Goal: Information Seeking & Learning: Find contact information

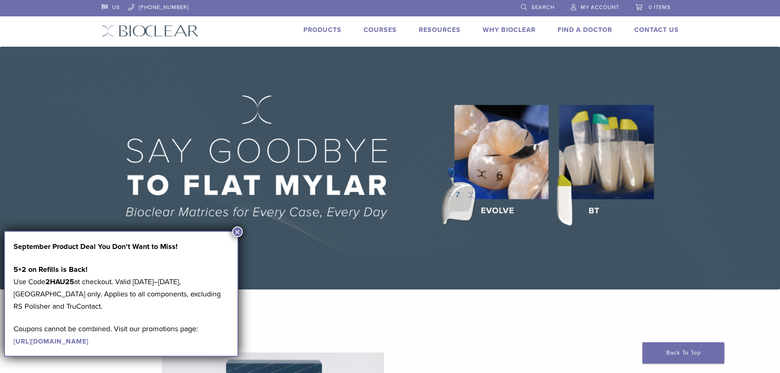
click at [570, 29] on link "Find A Doctor" at bounding box center [585, 30] width 54 height 8
click at [235, 228] on button "×" at bounding box center [237, 231] width 11 height 11
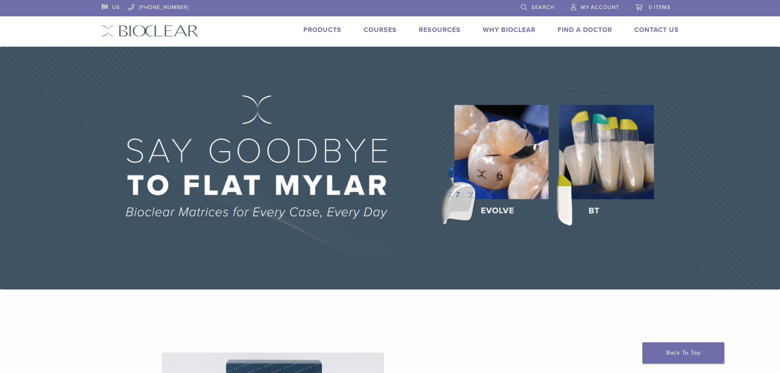
click at [586, 31] on link "Find A Doctor" at bounding box center [585, 30] width 54 height 8
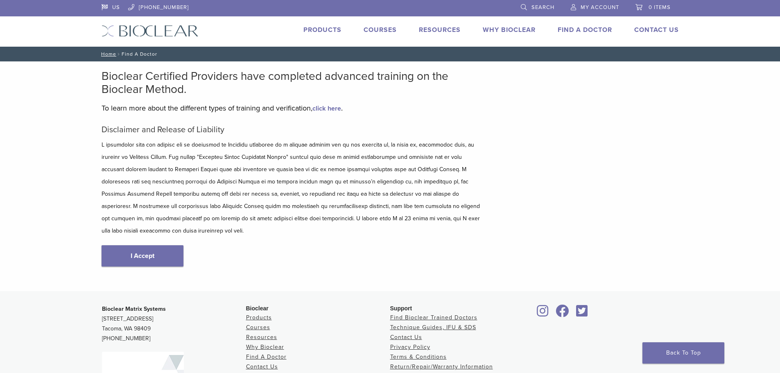
click at [134, 250] on link "I Accept" at bounding box center [143, 255] width 82 height 21
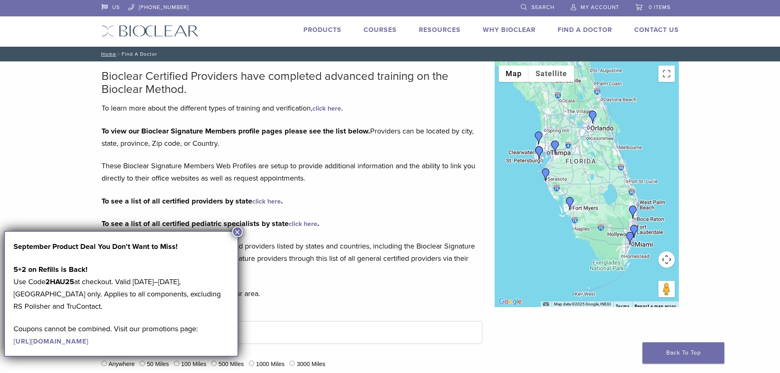
click at [239, 232] on button "×" at bounding box center [237, 231] width 11 height 11
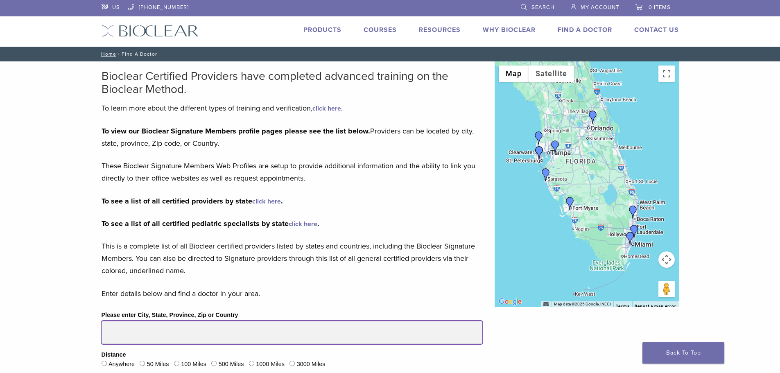
click at [141, 335] on input "Please enter City, State, Province, Zip or Country" at bounding box center [292, 332] width 381 height 23
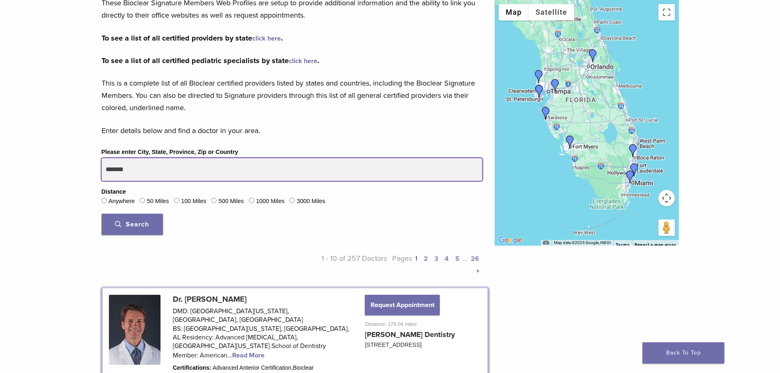
scroll to position [164, 0]
type input "*******"
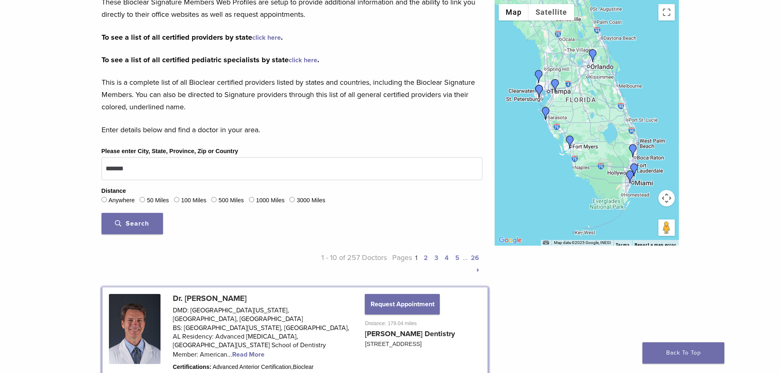
click at [134, 224] on span "Search" at bounding box center [132, 223] width 34 height 8
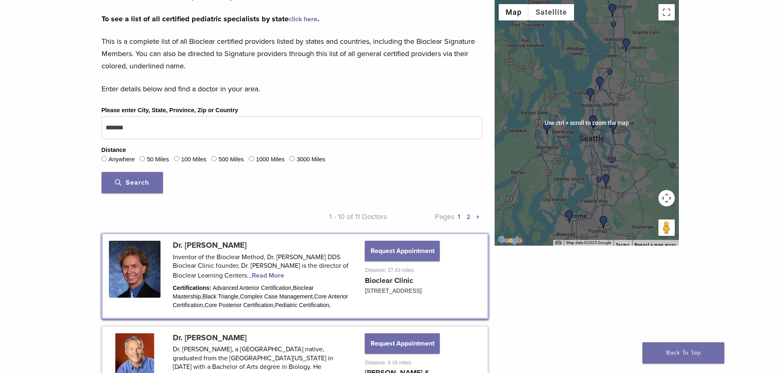
scroll to position [328, 0]
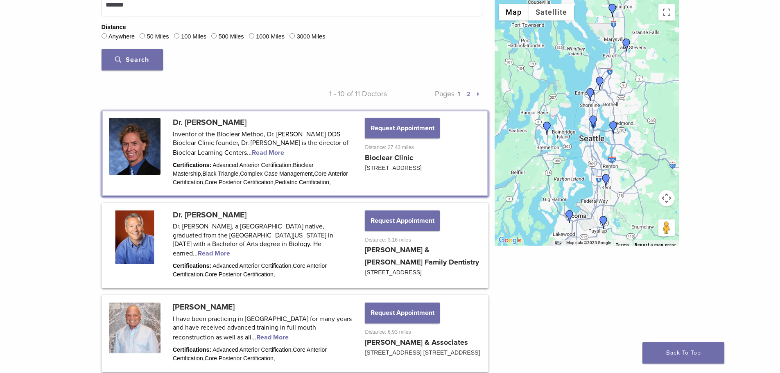
click at [593, 120] on img "Dr. Charles Wallace" at bounding box center [593, 121] width 13 height 13
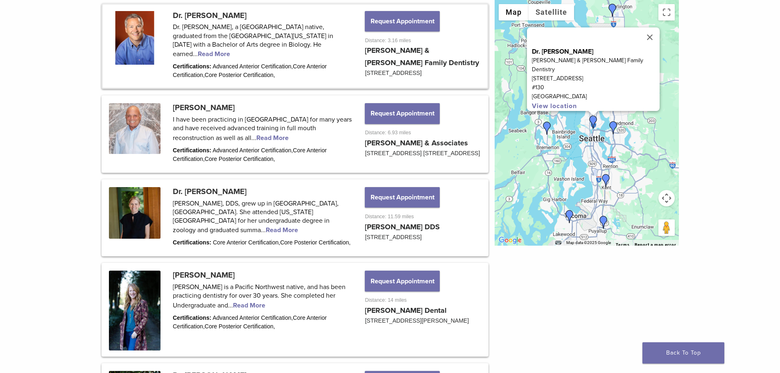
scroll to position [530, 0]
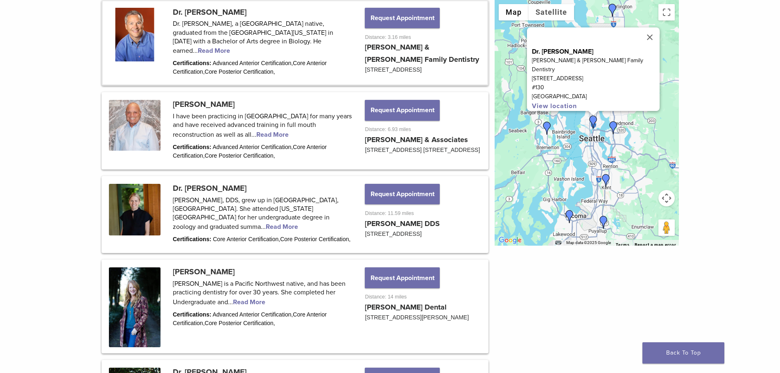
click at [613, 124] on img "Dr. James Rosenwald" at bounding box center [613, 127] width 13 height 13
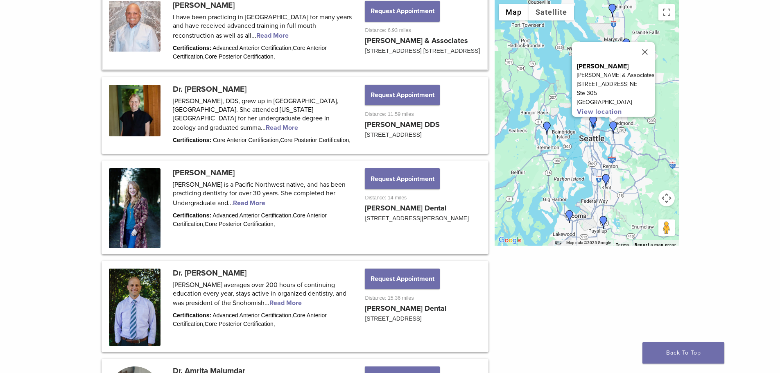
scroll to position [631, 0]
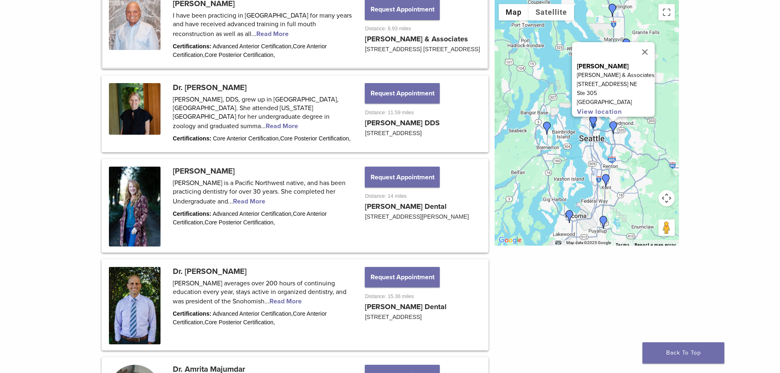
click at [606, 179] on img "Dr. Amrita Majumdar" at bounding box center [605, 180] width 13 height 13
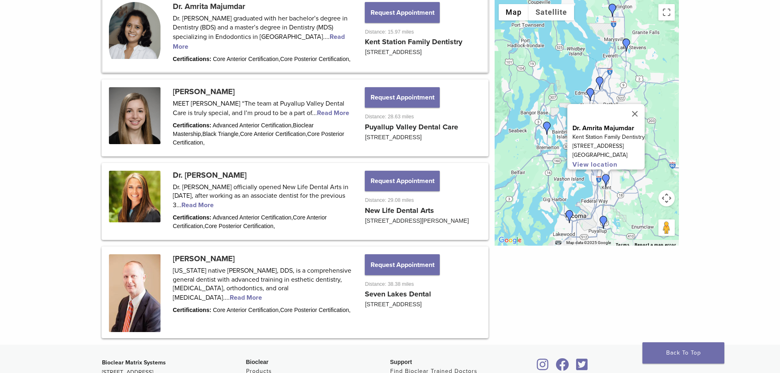
scroll to position [998, 0]
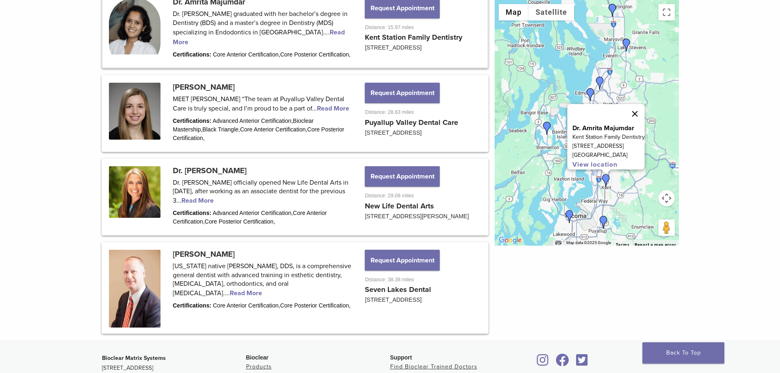
click at [641, 111] on button "Close" at bounding box center [635, 114] width 20 height 20
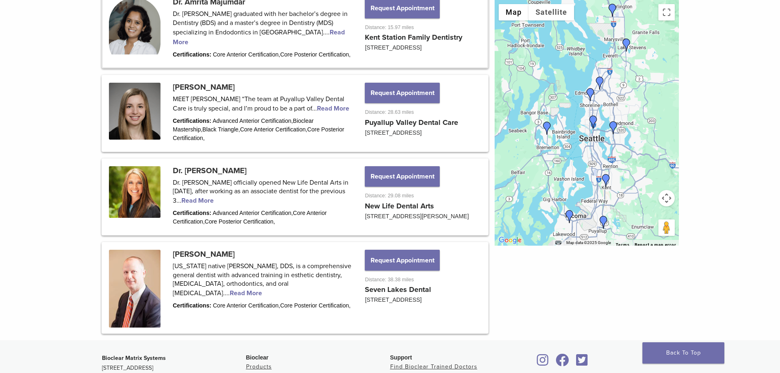
click at [592, 120] on img "Dr. Charles Wallace" at bounding box center [593, 121] width 13 height 13
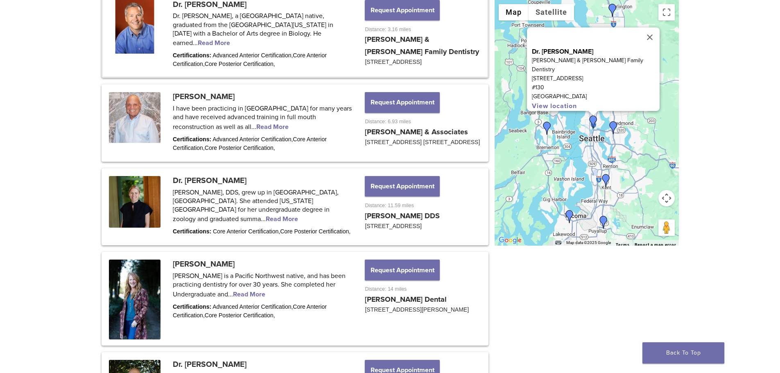
scroll to position [530, 0]
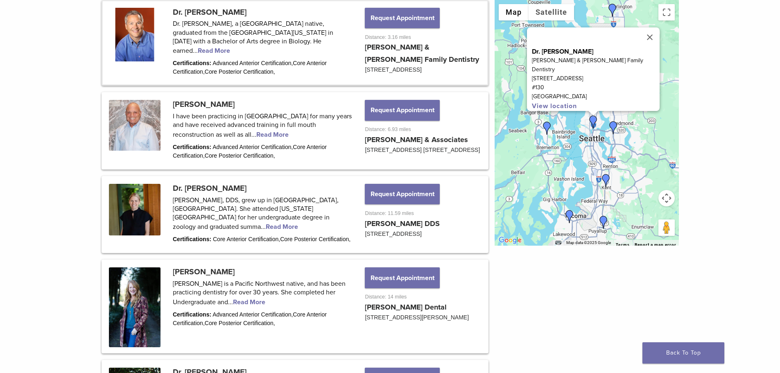
click at [615, 126] on img "Dr. James Rosenwald" at bounding box center [613, 127] width 13 height 13
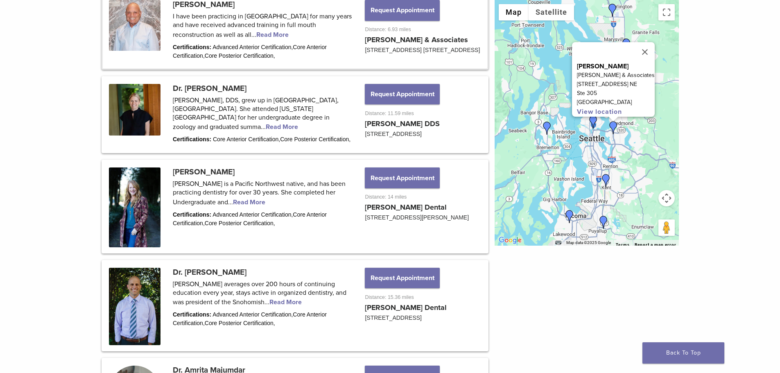
scroll to position [631, 0]
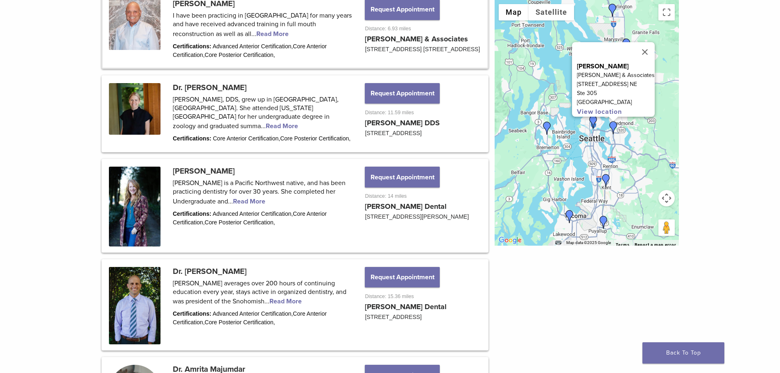
drag, startPoint x: 364, startPoint y: 46, endPoint x: 422, endPoint y: 48, distance: 57.4
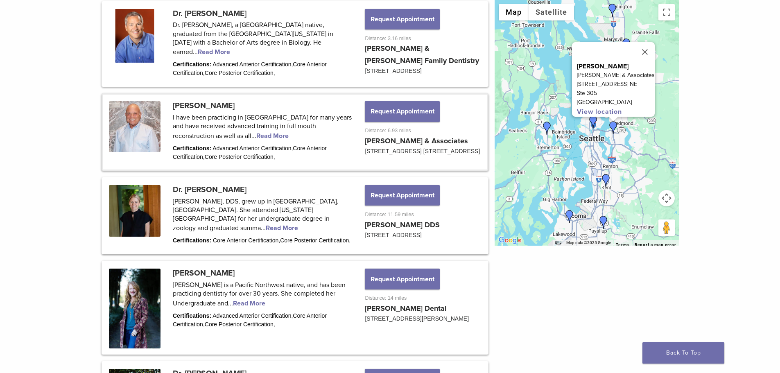
scroll to position [549, 0]
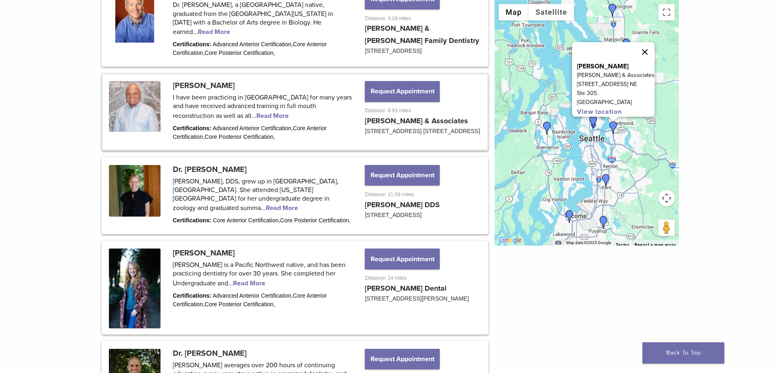
click at [643, 48] on button "Close" at bounding box center [645, 52] width 20 height 20
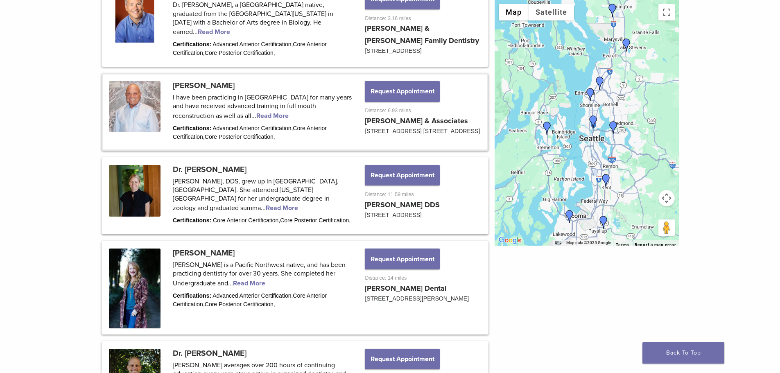
click at [590, 91] on img "Dr. Megan Jones" at bounding box center [590, 94] width 13 height 13
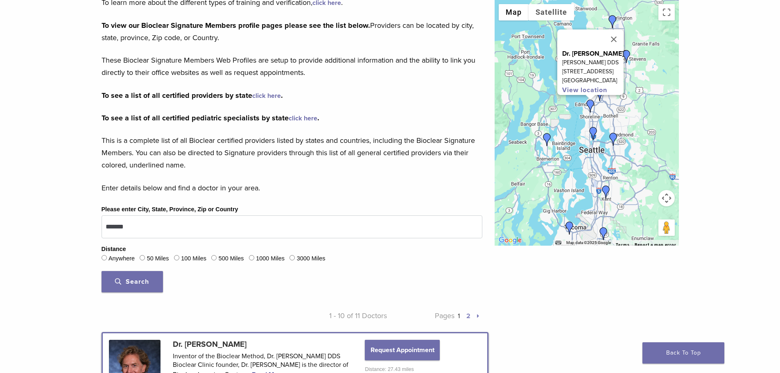
scroll to position [0, 0]
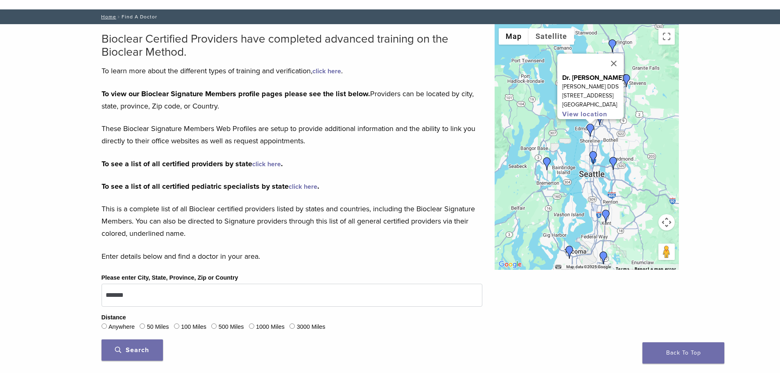
scroll to position [41, 0]
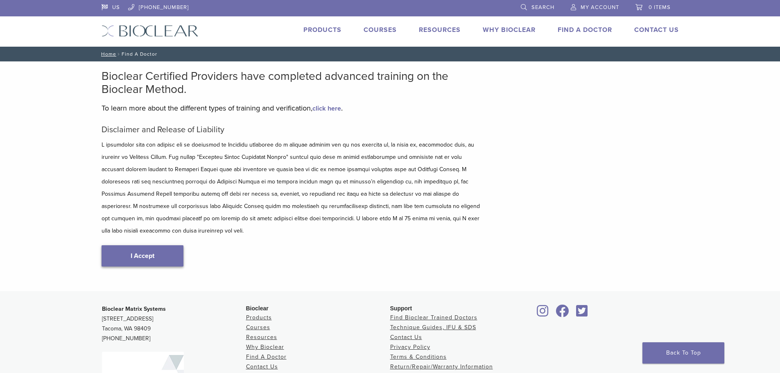
click at [153, 245] on link "I Accept" at bounding box center [143, 255] width 82 height 21
